Goal: Information Seeking & Learning: Learn about a topic

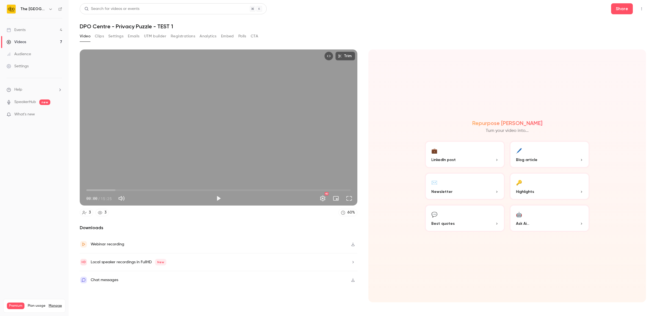
click at [24, 31] on div "Events" at bounding box center [16, 30] width 19 height 6
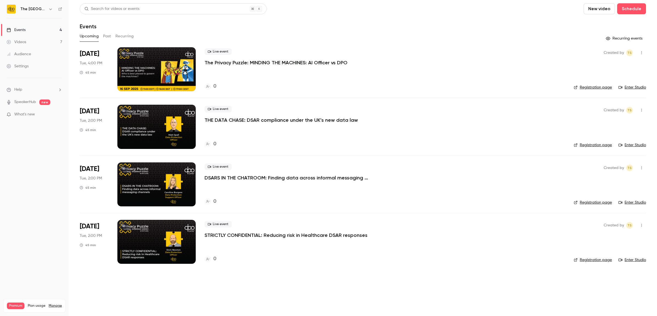
click at [105, 35] on button "Past" at bounding box center [107, 36] width 8 height 9
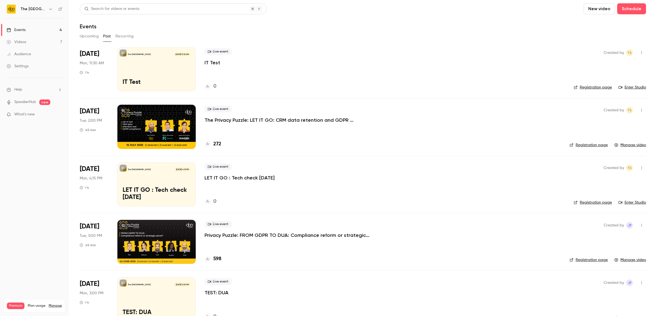
click at [275, 121] on p "The Privacy Puzzle: LET IT GO: CRM data retention and GDPR compliance" at bounding box center [287, 120] width 165 height 7
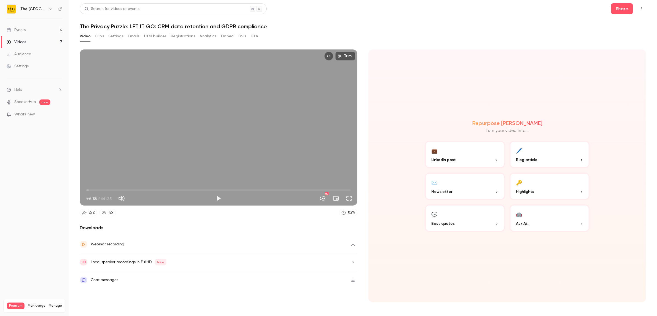
click at [112, 38] on button "Settings" at bounding box center [115, 36] width 15 height 9
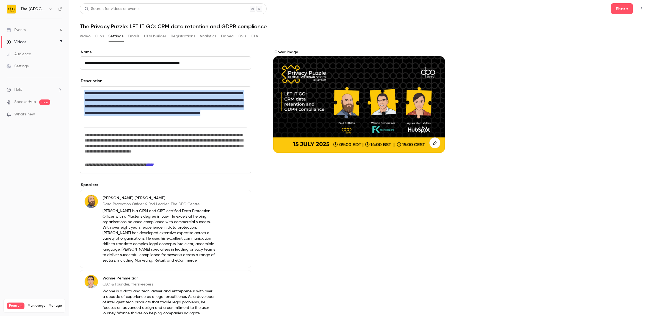
drag, startPoint x: 218, startPoint y: 117, endPoint x: 69, endPoint y: 89, distance: 151.5
click at [69, 89] on main "**********" at bounding box center [363, 158] width 589 height 316
